Goal: Task Accomplishment & Management: Manage account settings

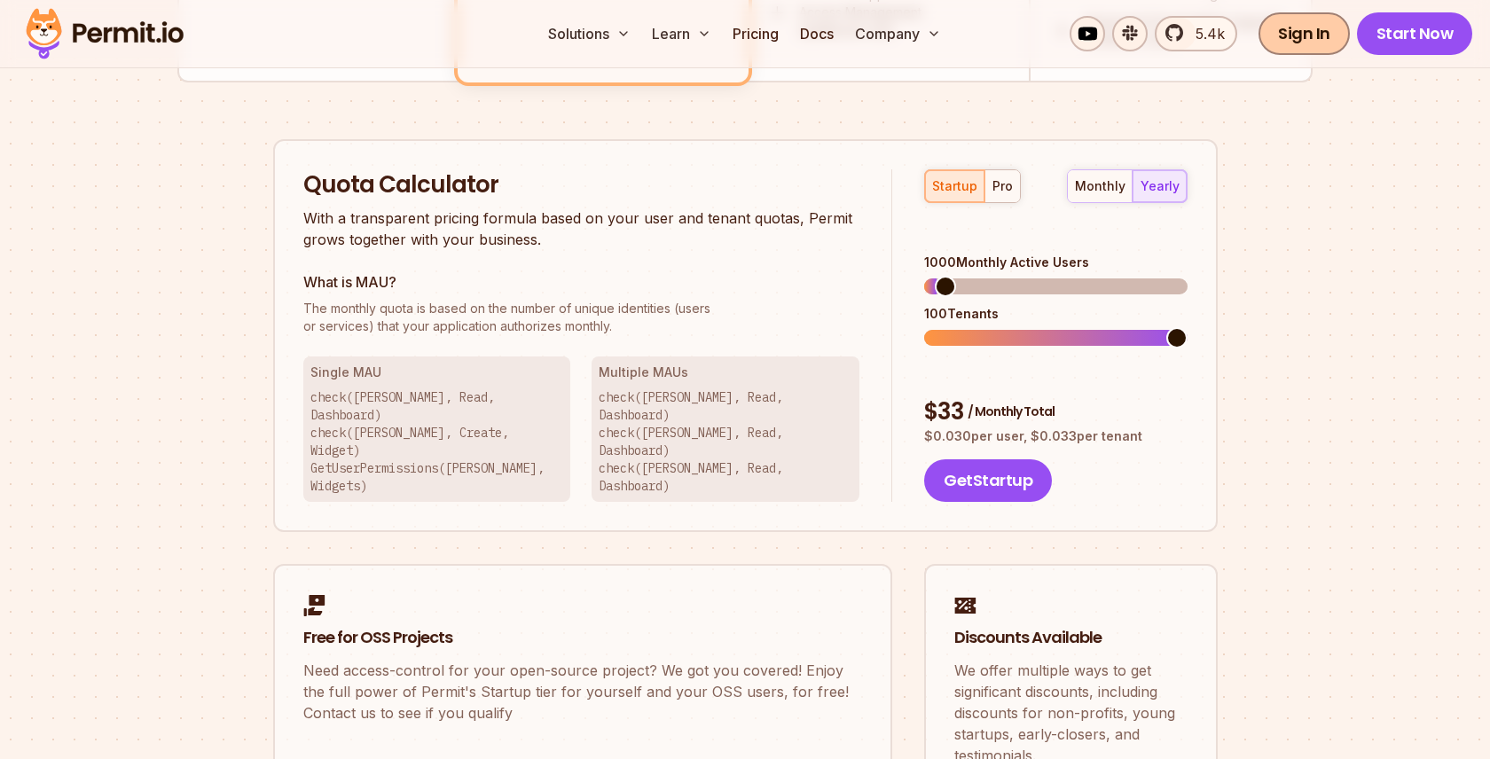
click at [1315, 31] on link "Sign In" at bounding box center [1303, 33] width 91 height 43
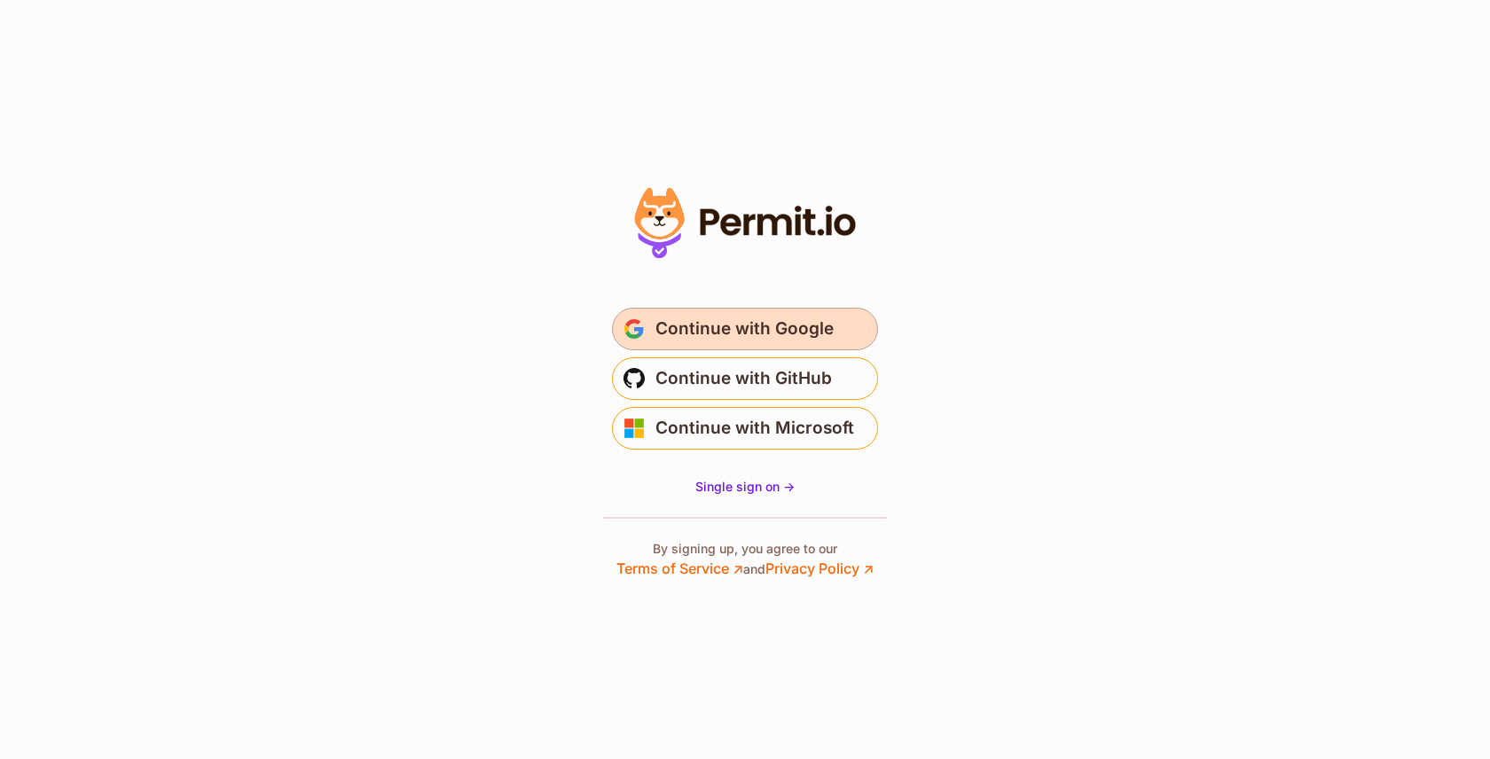
click at [663, 327] on span "Continue with Google" at bounding box center [744, 329] width 178 height 28
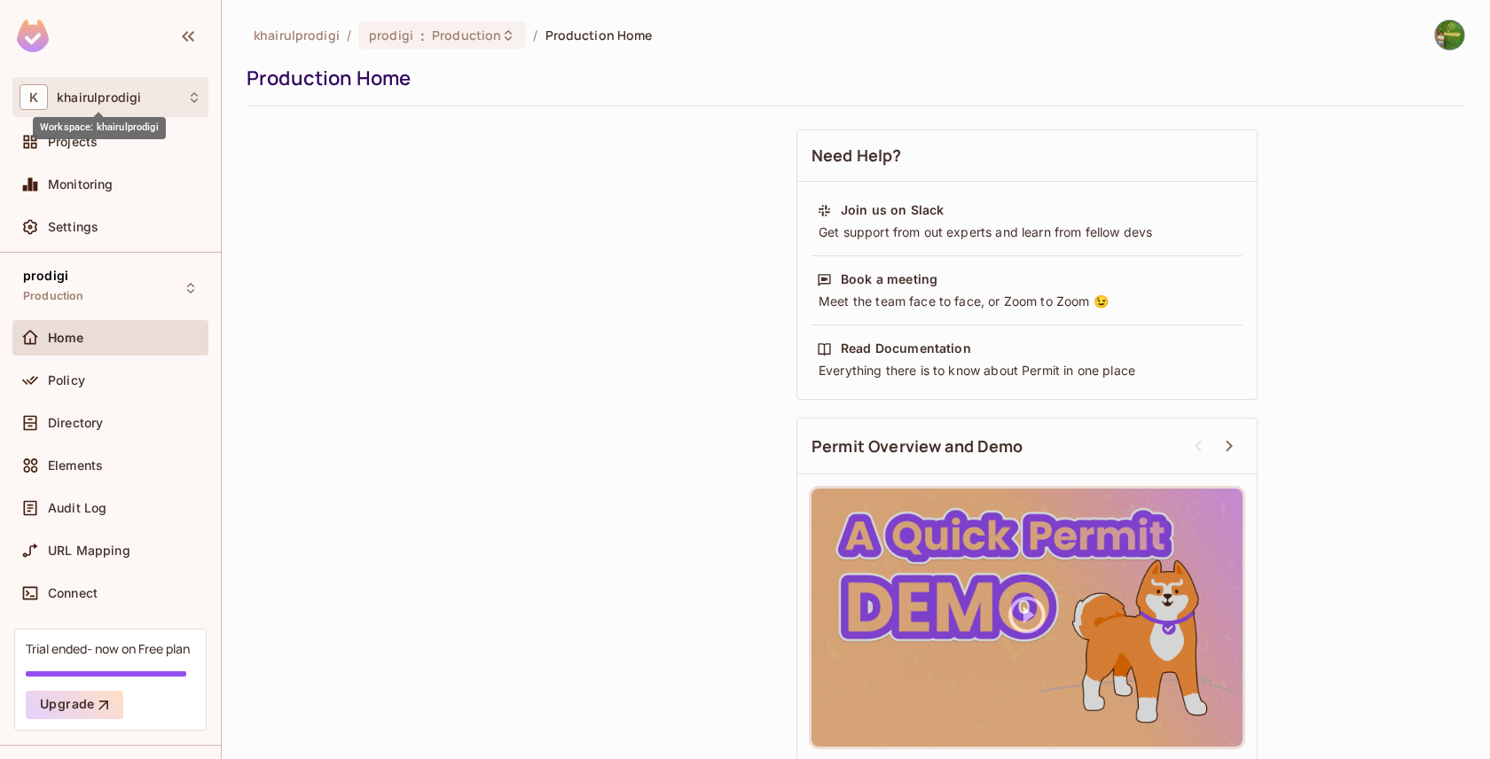
click at [125, 94] on span "khairulprodigi" at bounding box center [99, 97] width 84 height 14
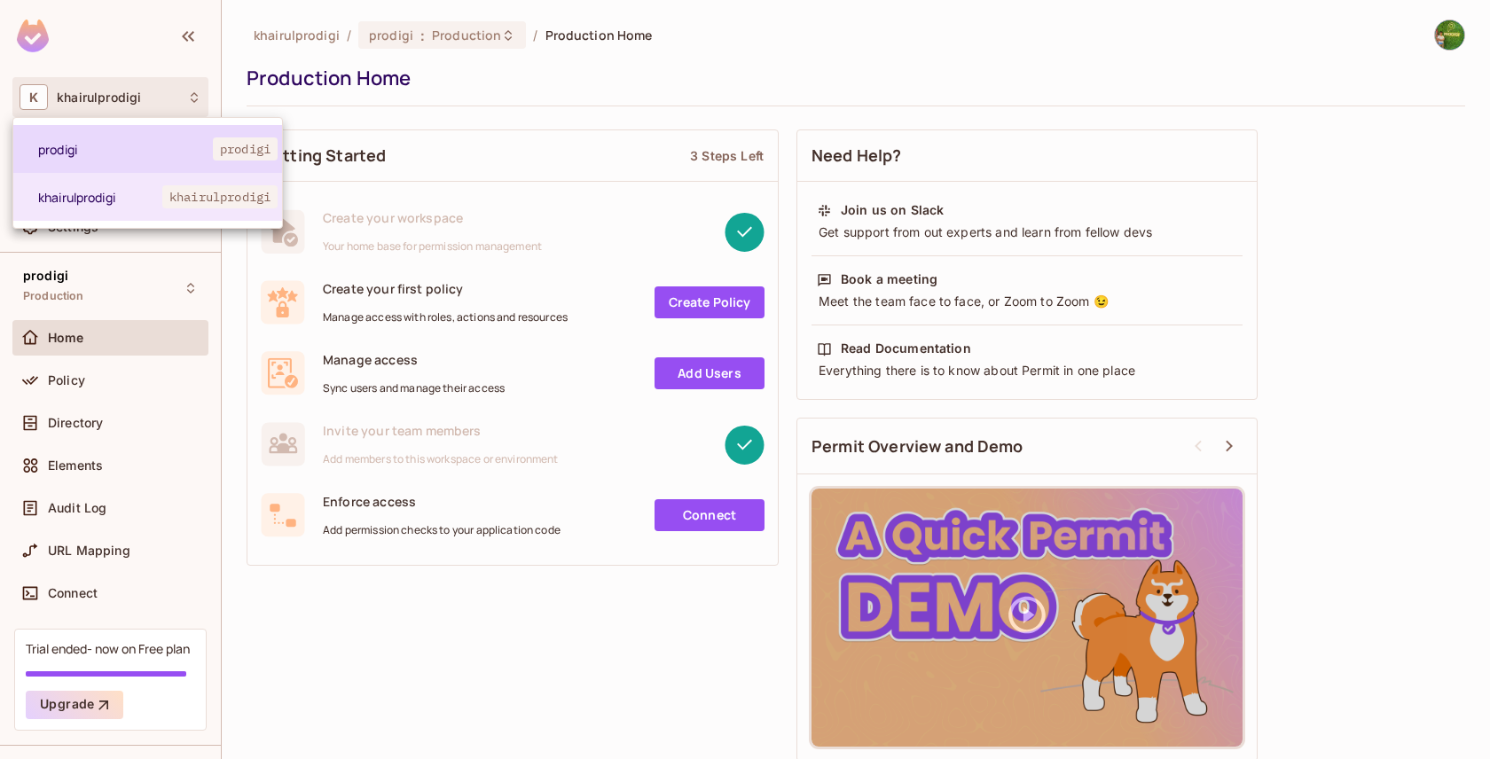
click at [169, 144] on span "prodigi" at bounding box center [125, 149] width 175 height 17
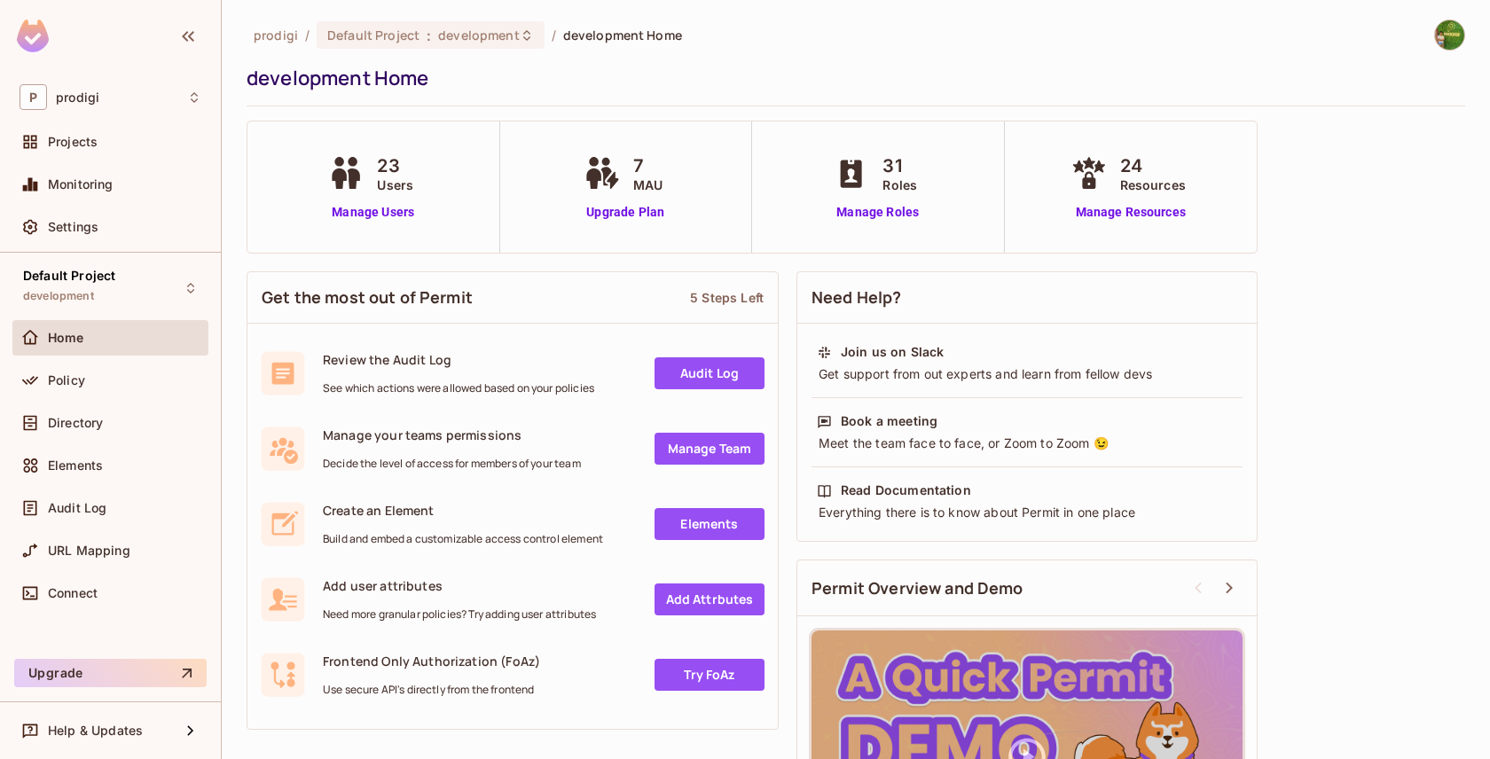
click at [1463, 31] on div at bounding box center [1449, 35] width 31 height 31
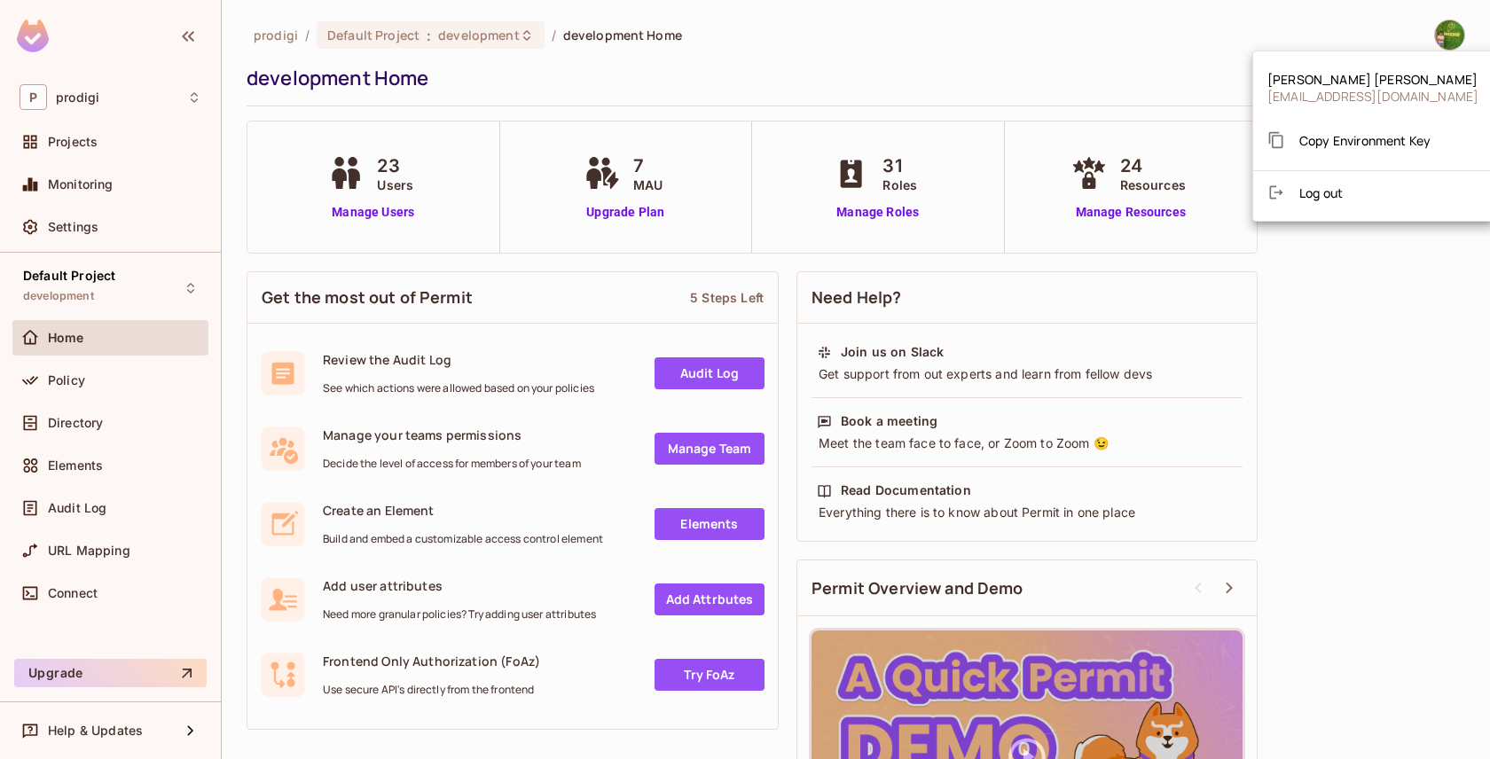
click at [998, 52] on div at bounding box center [745, 379] width 1490 height 759
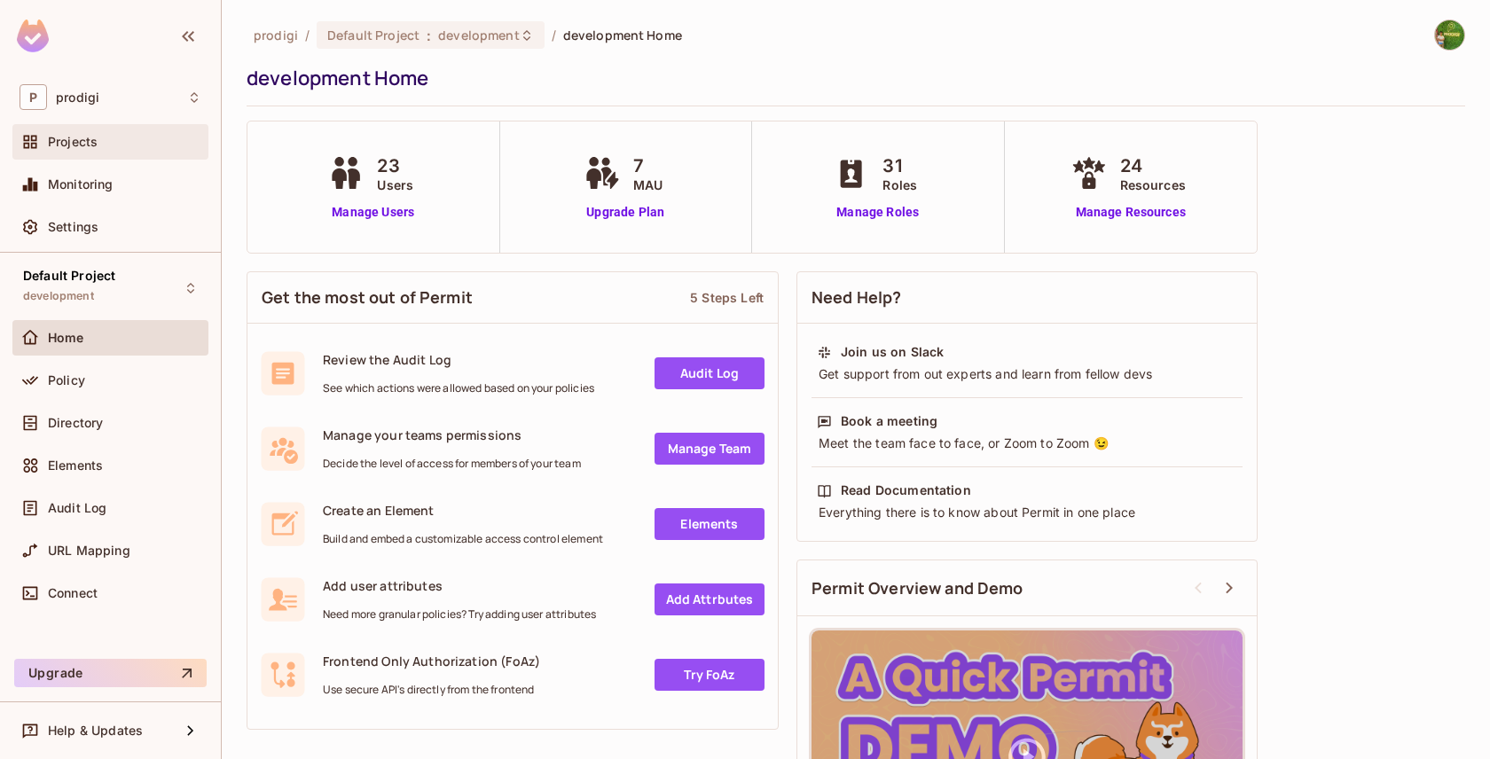
click at [67, 150] on div "Projects" at bounding box center [111, 141] width 182 height 21
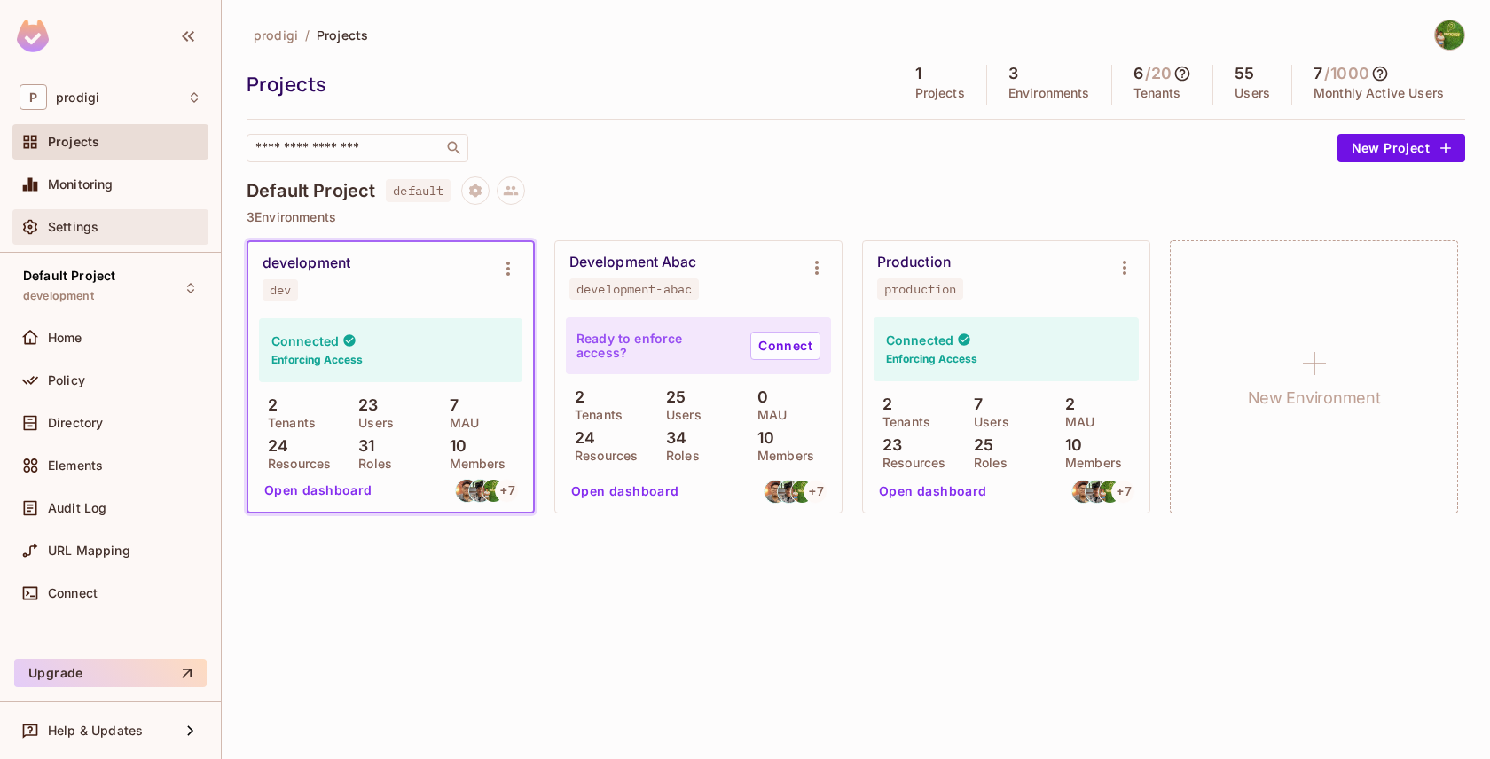
click at [78, 237] on div "Settings" at bounding box center [111, 226] width 182 height 21
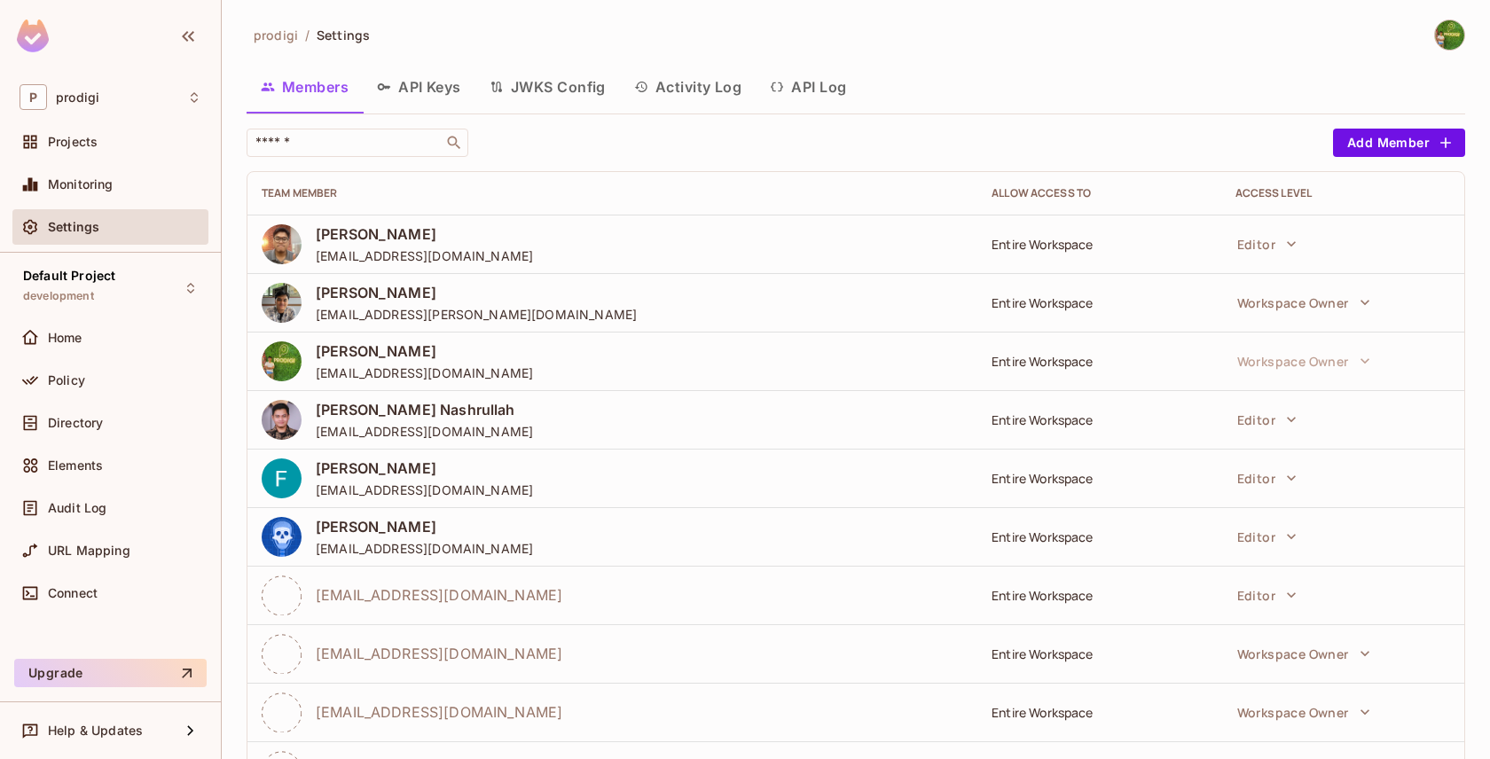
click at [712, 98] on button "Activity Log" at bounding box center [688, 87] width 137 height 44
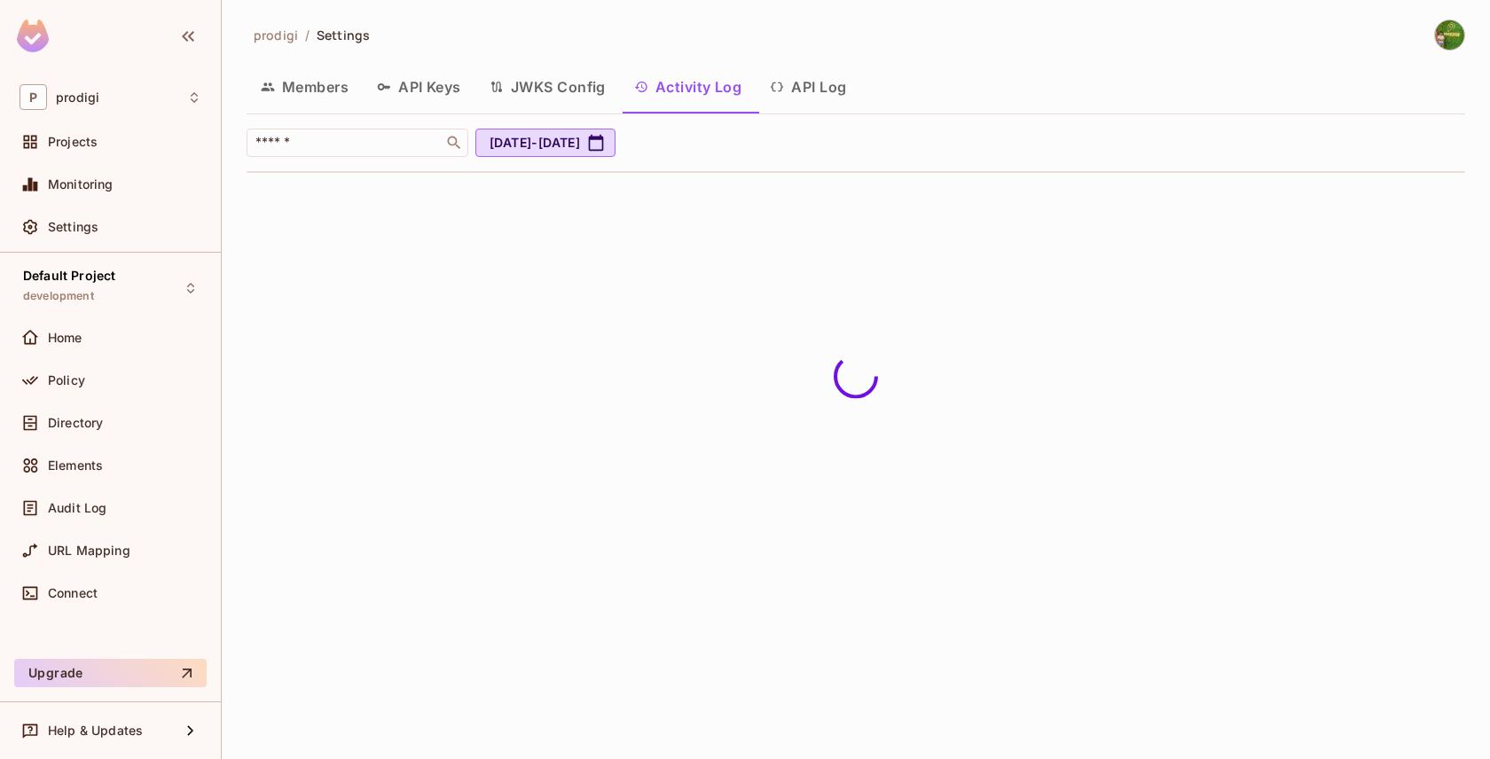
click at [819, 82] on button "API Log" at bounding box center [808, 87] width 105 height 44
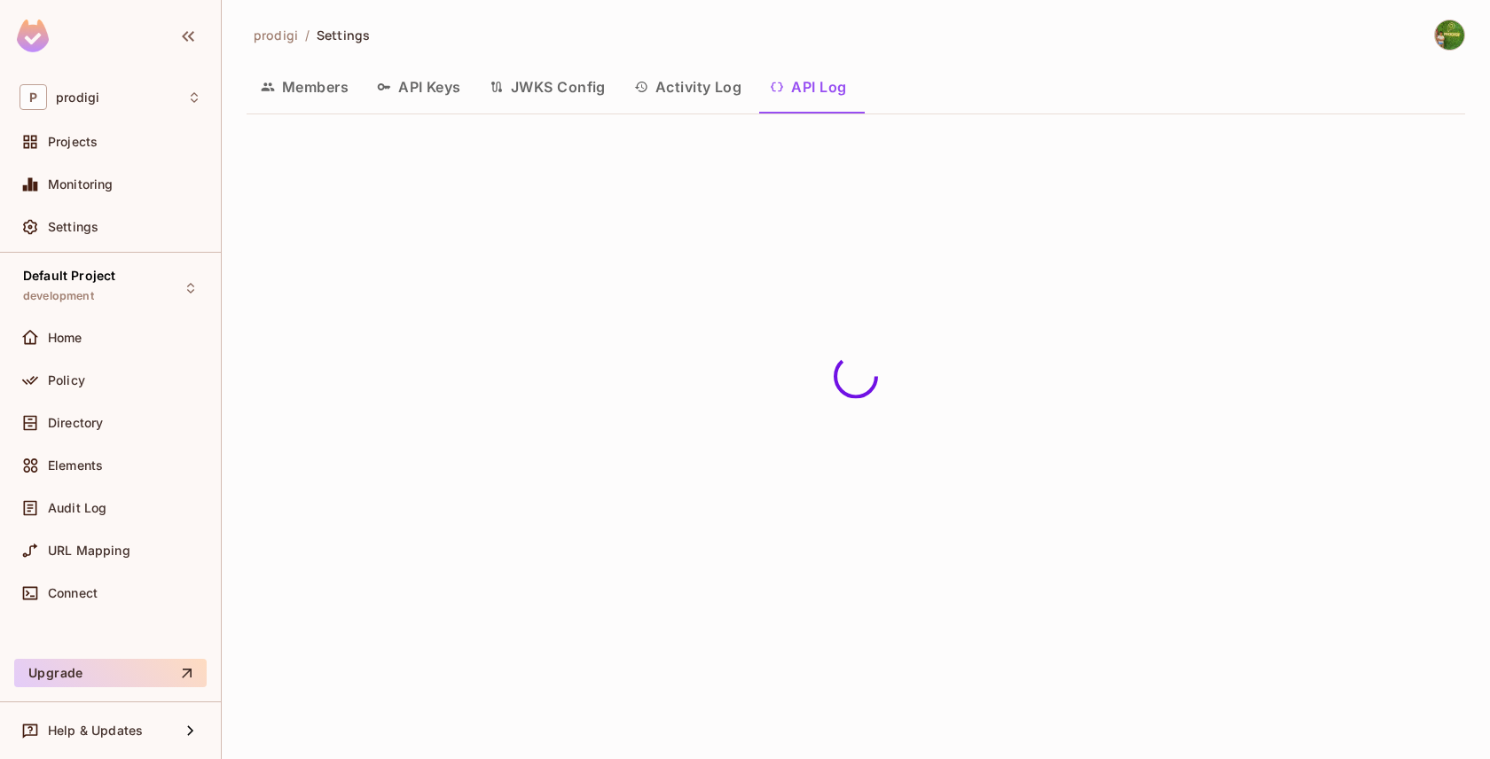
click at [686, 81] on button "Activity Log" at bounding box center [688, 87] width 137 height 44
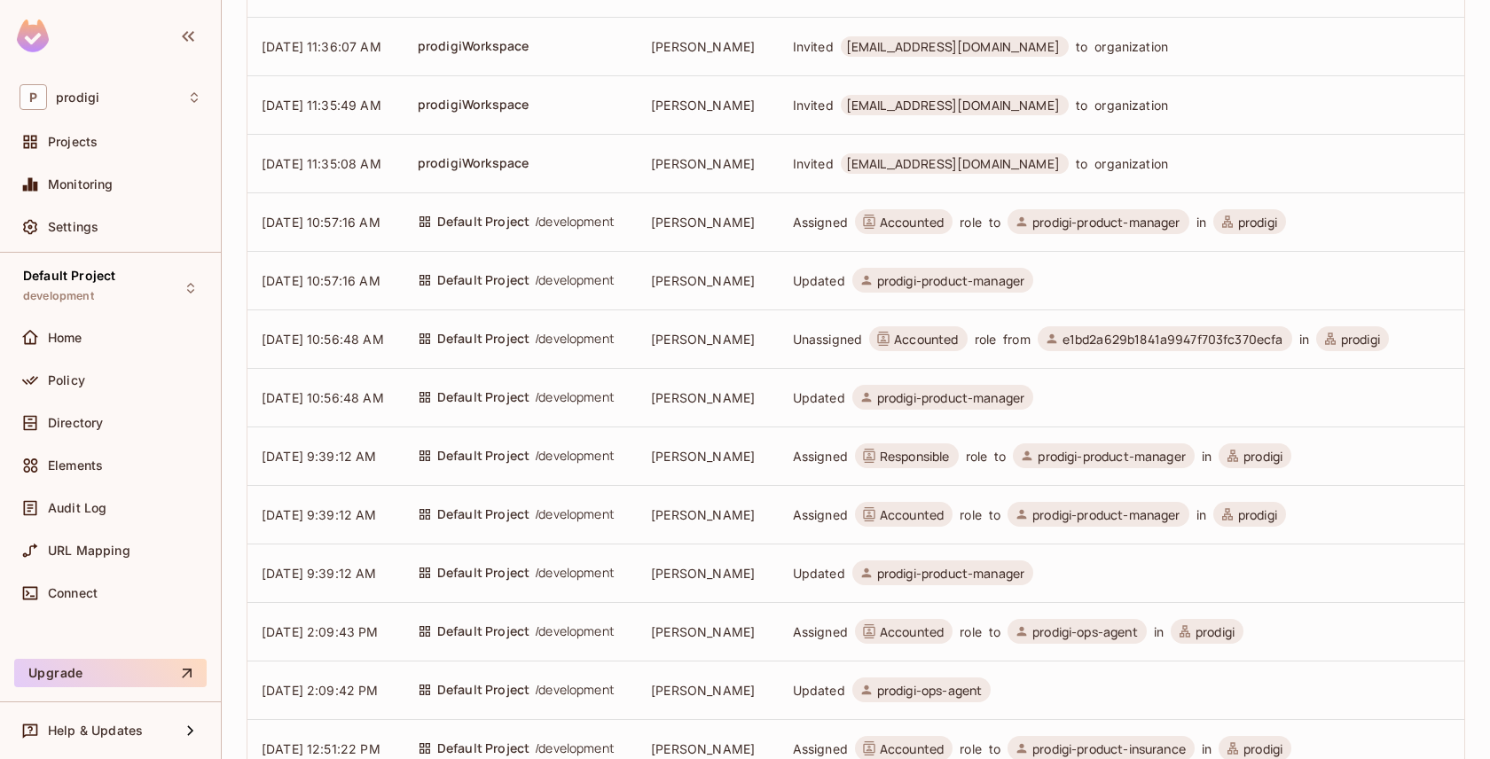
scroll to position [725, 0]
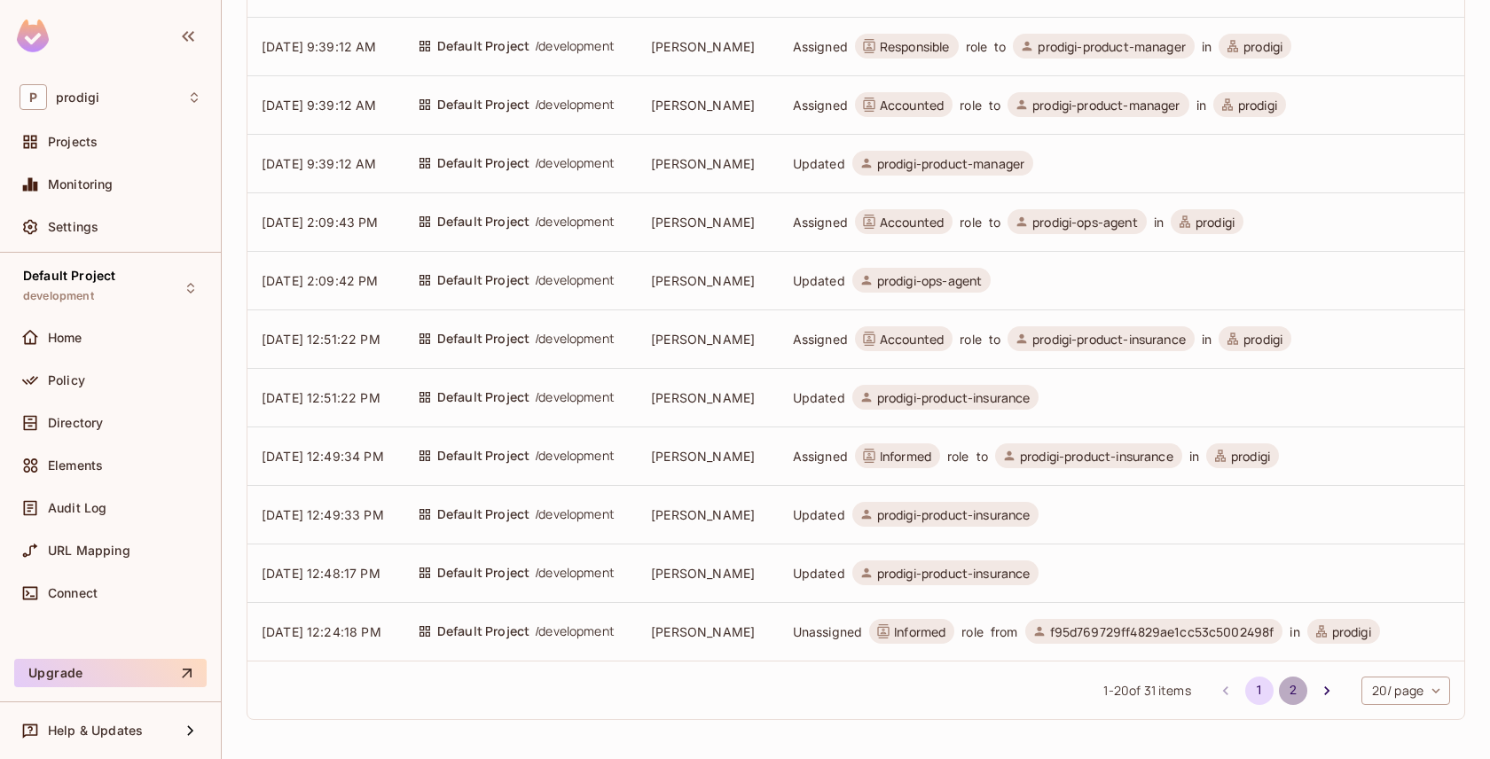
click at [1290, 691] on button "2" at bounding box center [1293, 691] width 28 height 28
